Goal: Information Seeking & Learning: Learn about a topic

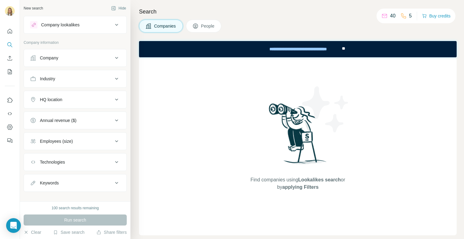
click at [87, 60] on div "Company" at bounding box center [71, 58] width 83 height 6
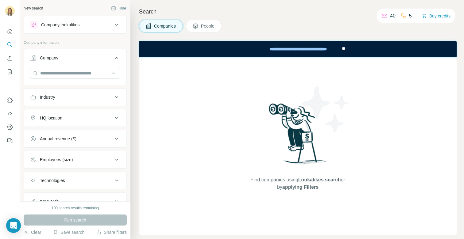
click at [71, 98] on div "Industry" at bounding box center [71, 97] width 83 height 6
click at [72, 111] on input at bounding box center [72, 112] width 76 height 7
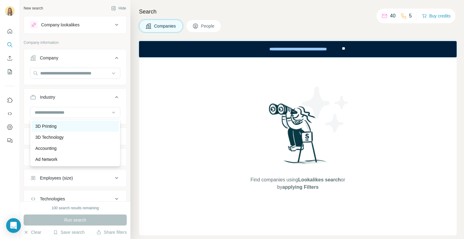
click at [65, 129] on div "3D Printing" at bounding box center [75, 126] width 87 height 11
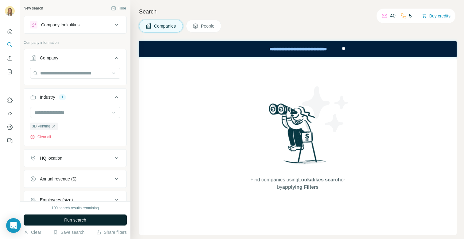
click at [60, 216] on button "Run search" at bounding box center [75, 220] width 103 height 11
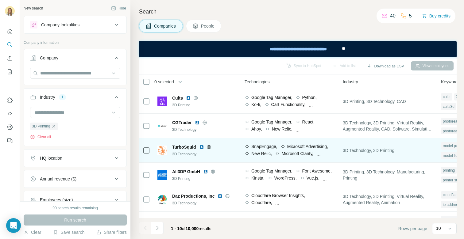
scroll to position [0, 363]
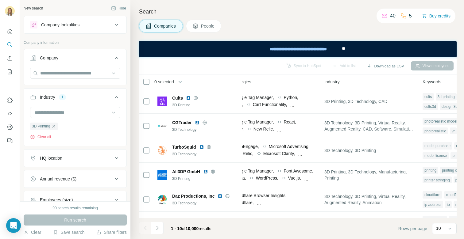
click at [57, 106] on button "Industry 1" at bounding box center [75, 98] width 102 height 17
click at [76, 98] on div "Industry 1" at bounding box center [71, 97] width 83 height 6
click at [45, 135] on button "Clear all" at bounding box center [40, 137] width 21 height 6
click at [56, 115] on input at bounding box center [72, 112] width 76 height 7
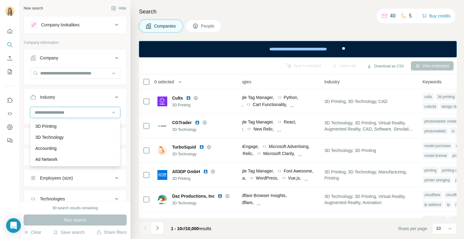
click at [62, 111] on input at bounding box center [72, 112] width 76 height 7
type input "**********"
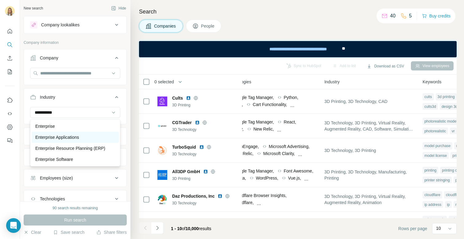
click at [55, 139] on p "Enterprise Applications" at bounding box center [57, 137] width 44 height 6
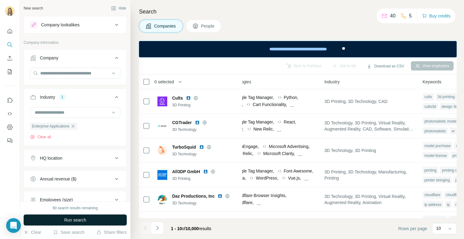
click at [67, 219] on span "Run search" at bounding box center [75, 220] width 22 height 6
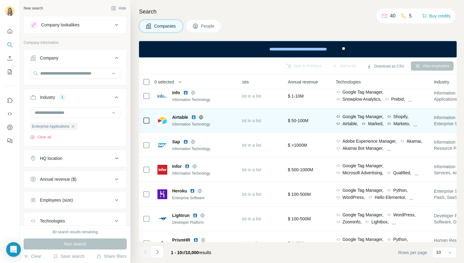
scroll to position [0, 266]
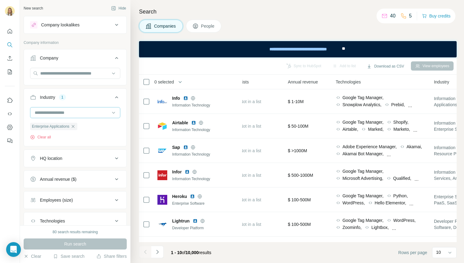
click at [100, 112] on input at bounding box center [72, 112] width 76 height 7
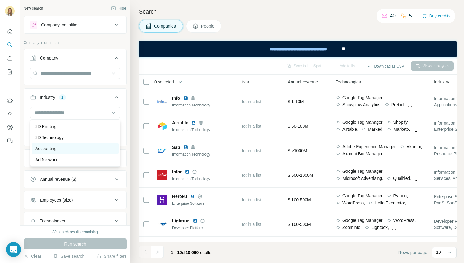
click at [75, 149] on div "Accounting" at bounding box center [75, 148] width 80 height 6
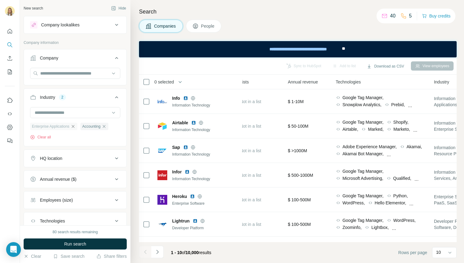
click at [75, 128] on icon "button" at bounding box center [73, 126] width 5 height 5
click at [66, 239] on span "Run search" at bounding box center [75, 244] width 22 height 6
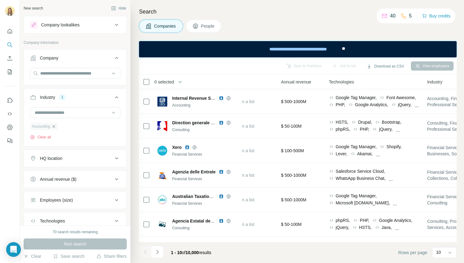
click at [56, 125] on icon "button" at bounding box center [53, 126] width 5 height 5
click at [56, 112] on input at bounding box center [72, 112] width 76 height 7
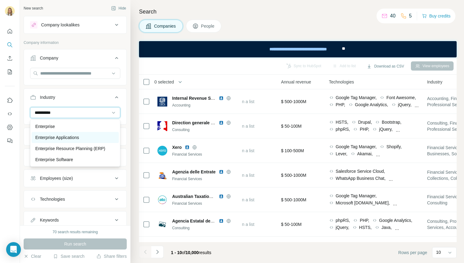
type input "**********"
click at [57, 136] on p "Enterprise Applications" at bounding box center [57, 137] width 44 height 6
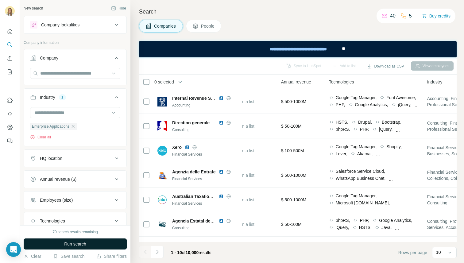
click at [64, 239] on button "Run search" at bounding box center [75, 243] width 103 height 11
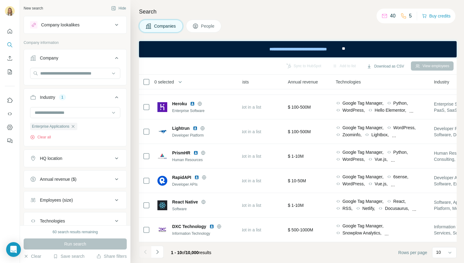
scroll to position [88, 266]
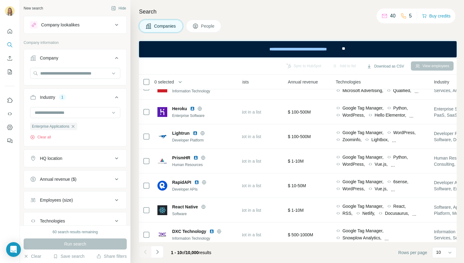
click at [75, 176] on div "Annual revenue ($)" at bounding box center [58, 179] width 37 height 6
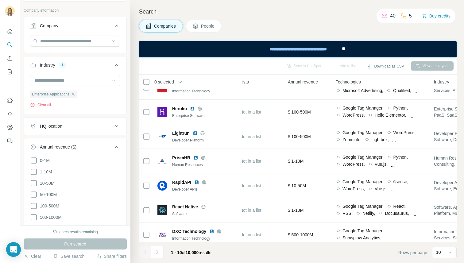
scroll to position [33, 0]
click at [71, 143] on div "Annual revenue ($)" at bounding box center [58, 146] width 37 height 6
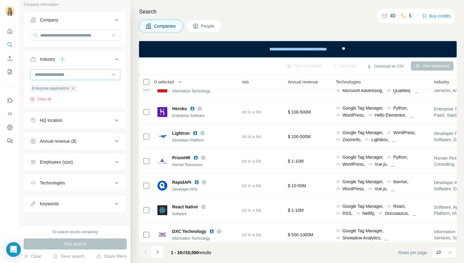
scroll to position [39, 0]
click at [59, 144] on button "Annual revenue ($)" at bounding box center [75, 140] width 102 height 15
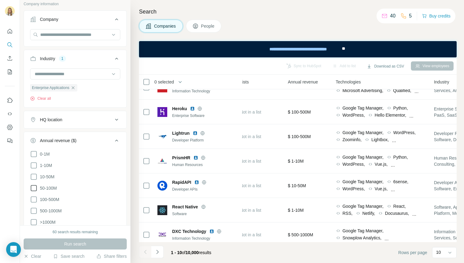
click at [55, 187] on span "50-100M" at bounding box center [46, 188] width 19 height 6
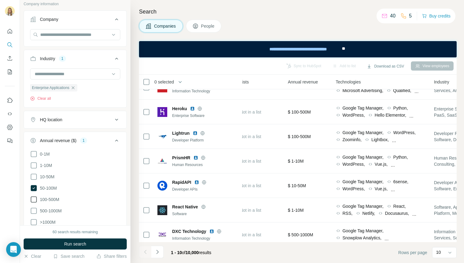
click at [53, 198] on span "100-500M" at bounding box center [48, 199] width 22 height 6
click at [51, 239] on button "Run search" at bounding box center [75, 243] width 103 height 11
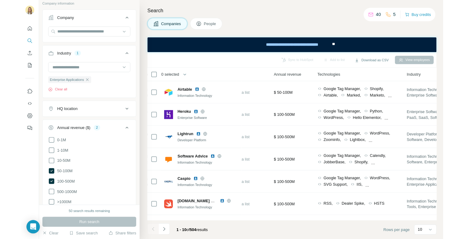
scroll to position [0, 258]
